Goal: Task Accomplishment & Management: Use online tool/utility

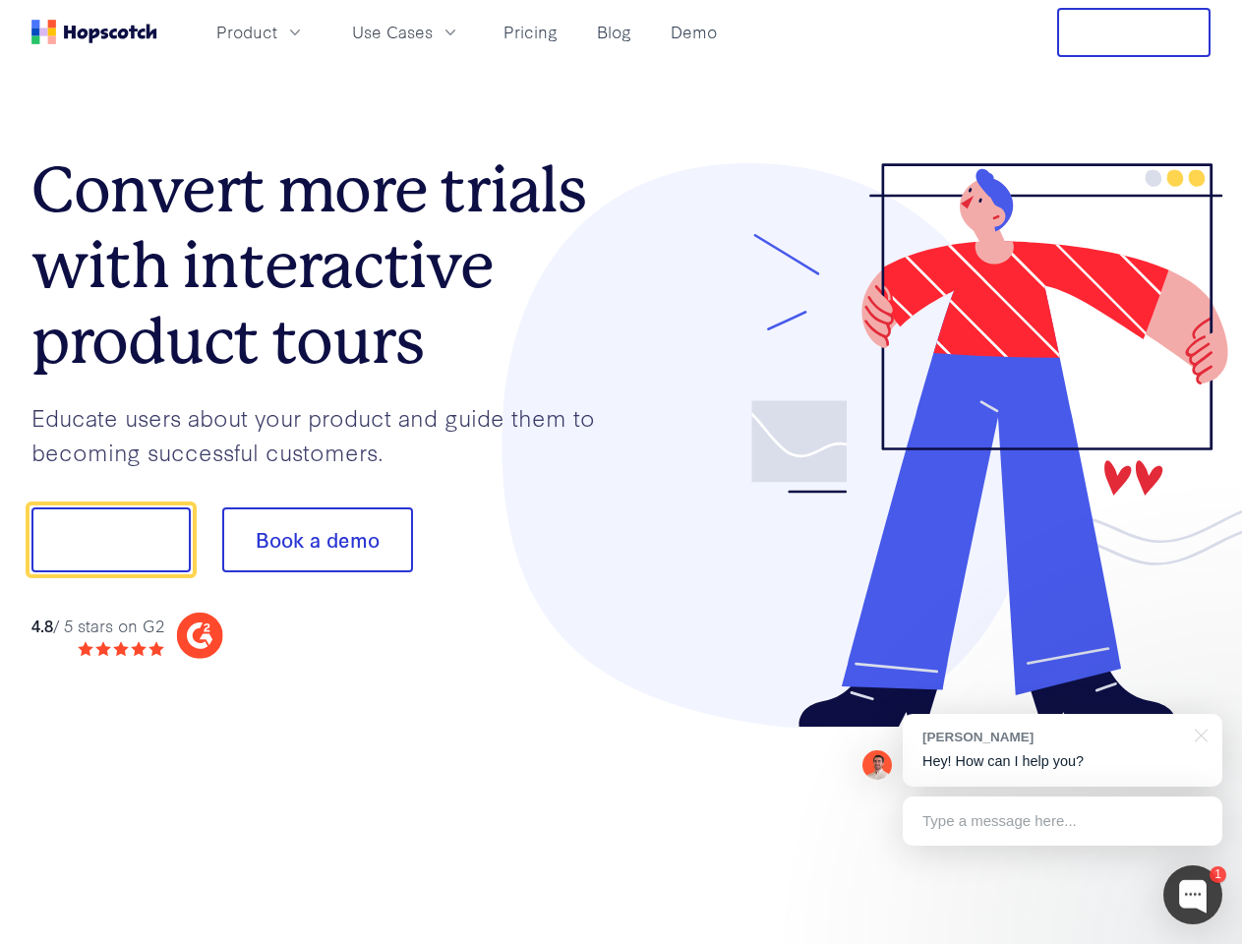
click at [622, 472] on div at bounding box center [917, 446] width 590 height 566
click at [277, 31] on span "Product" at bounding box center [246, 32] width 61 height 25
click at [433, 31] on span "Use Cases" at bounding box center [392, 32] width 81 height 25
click at [1134, 32] on button "Free Trial" at bounding box center [1133, 32] width 153 height 49
click at [110, 540] on button "Show me!" at bounding box center [110, 540] width 159 height 65
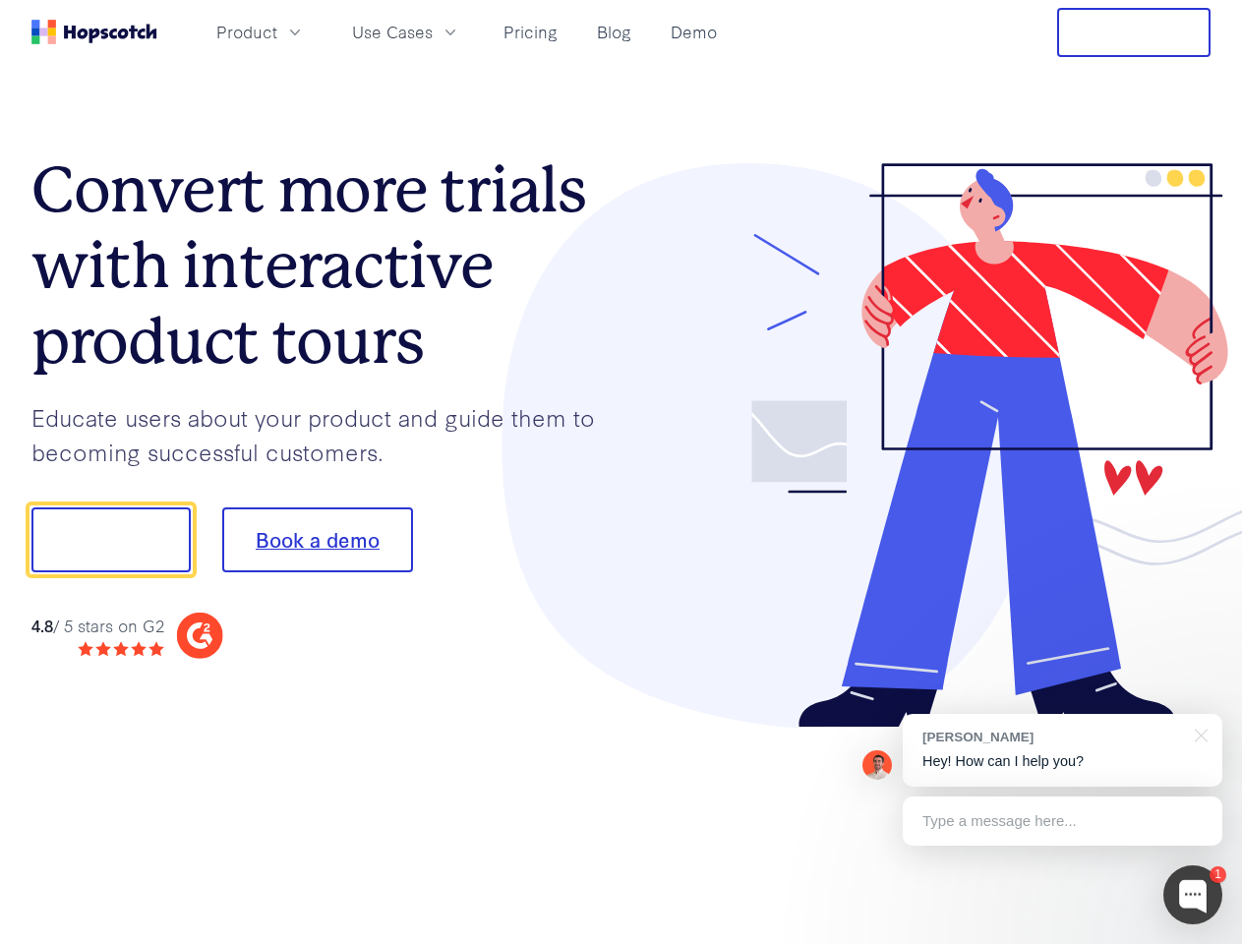
click at [317, 540] on button "Book a demo" at bounding box center [317, 540] width 191 height 65
click at [1193, 895] on div at bounding box center [1193, 895] width 59 height 59
click at [1062, 751] on div "[PERSON_NAME] Hey! How can I help you?" at bounding box center [1063, 750] width 320 height 73
click at [1198, 734] on div at bounding box center [1038, 538] width 369 height 656
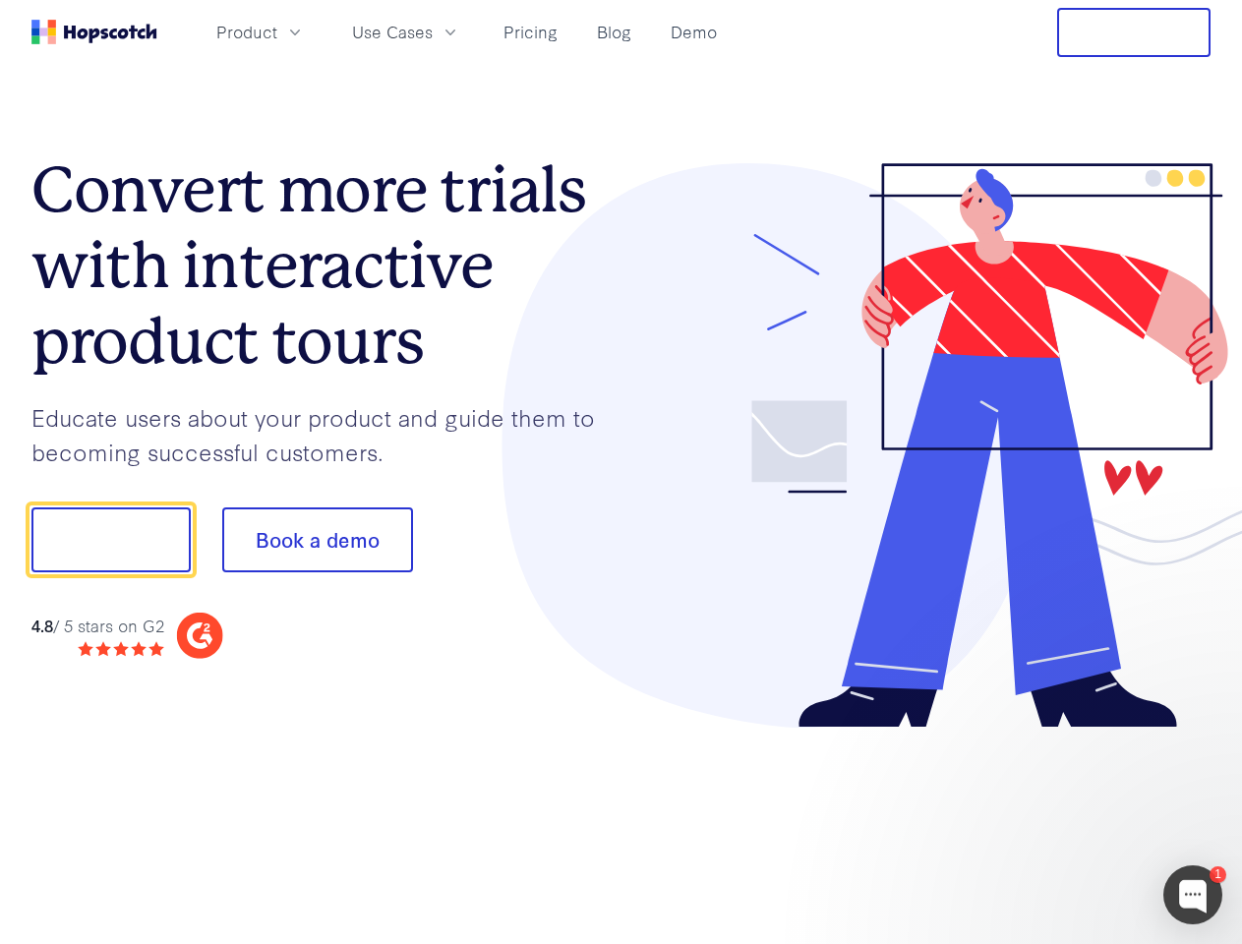
click at [1062, 821] on div at bounding box center [1038, 538] width 369 height 656
